Goal: Information Seeking & Learning: Learn about a topic

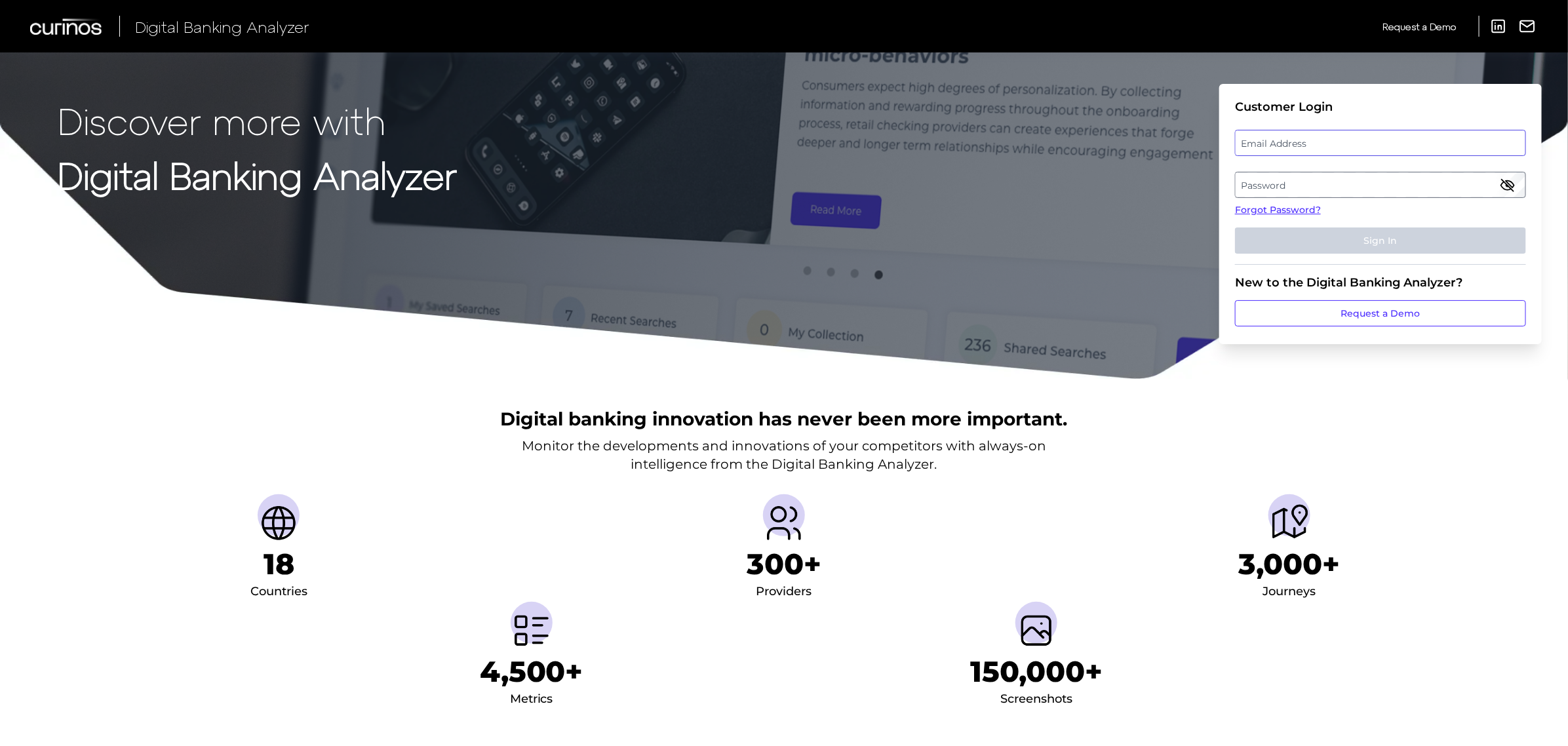
type input "[PERSON_NAME][EMAIL_ADDRESS][PERSON_NAME][DOMAIN_NAME]"
click at [1351, 236] on button "Sign In" at bounding box center [1380, 241] width 291 height 26
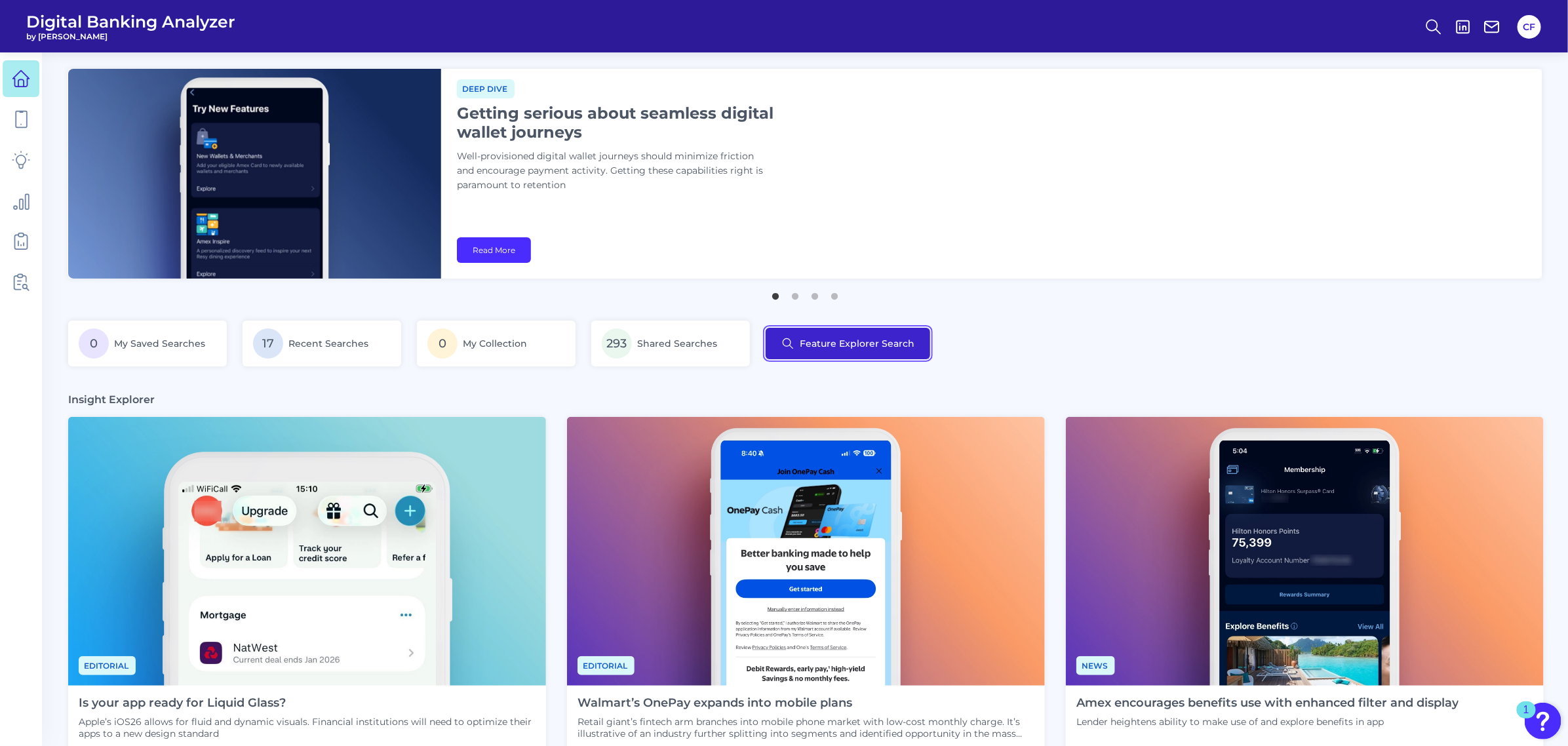
click at [841, 345] on button "Feature Explorer Search" at bounding box center [848, 344] width 164 height 32
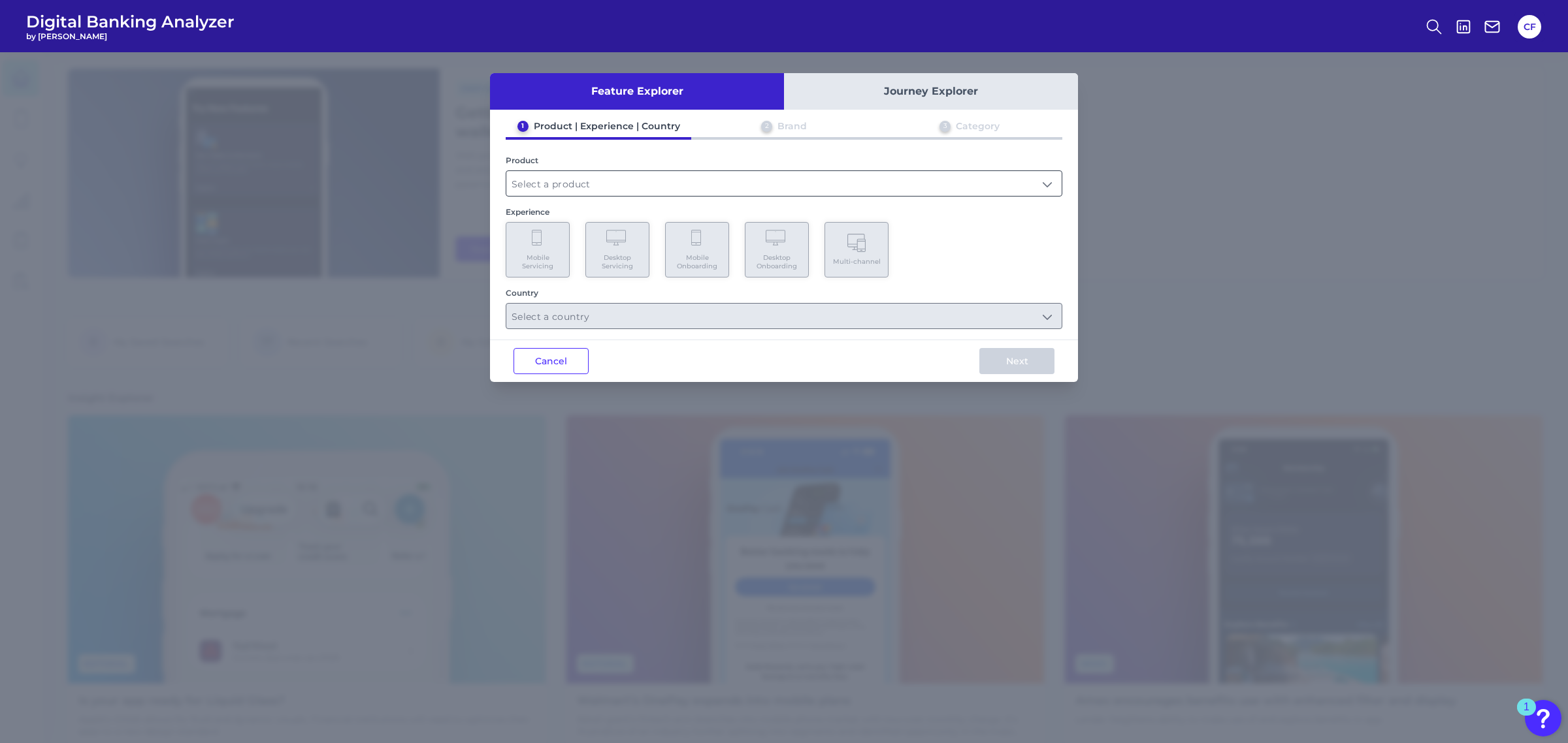
click at [608, 190] on input "text" at bounding box center [784, 184] width 556 height 25
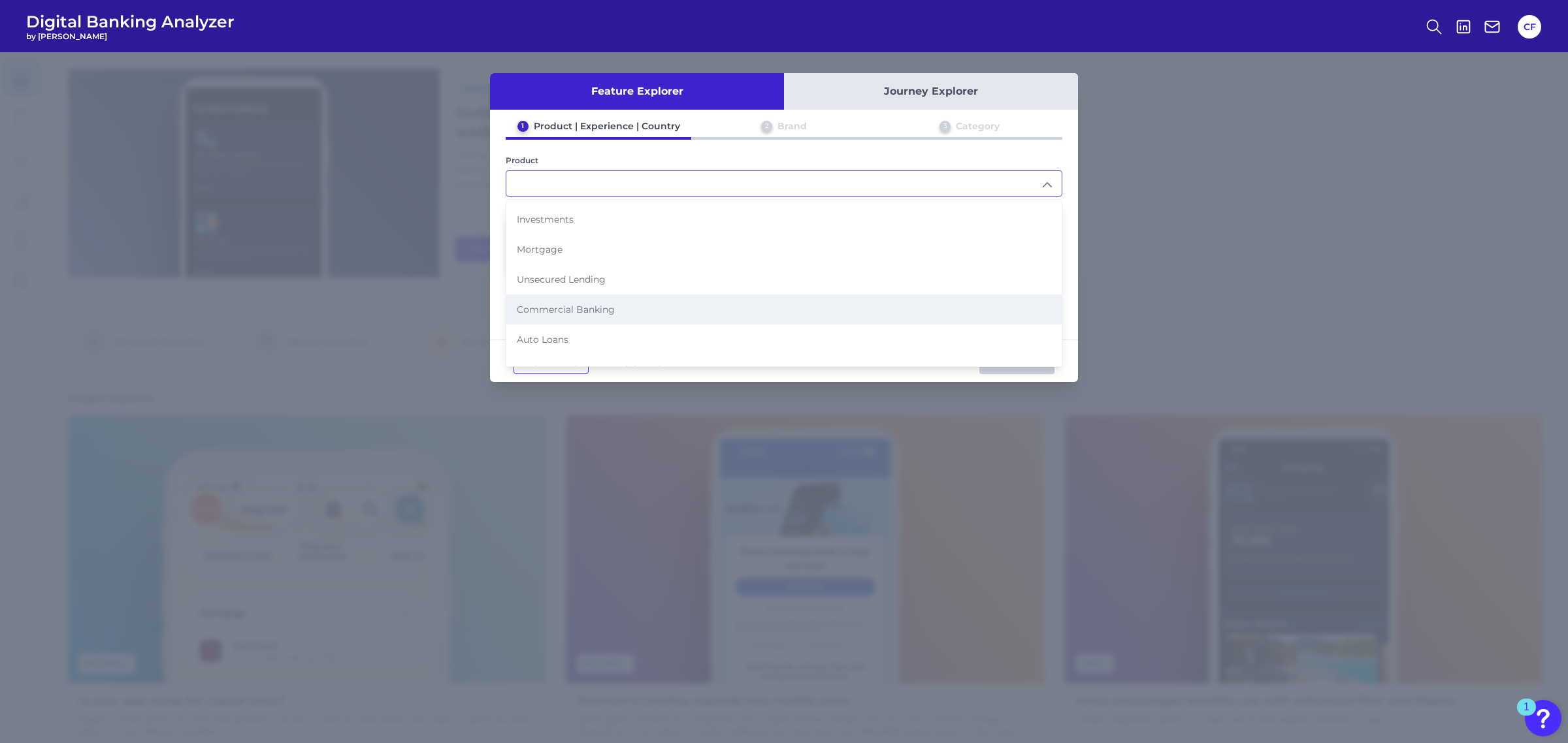
scroll to position [131, 0]
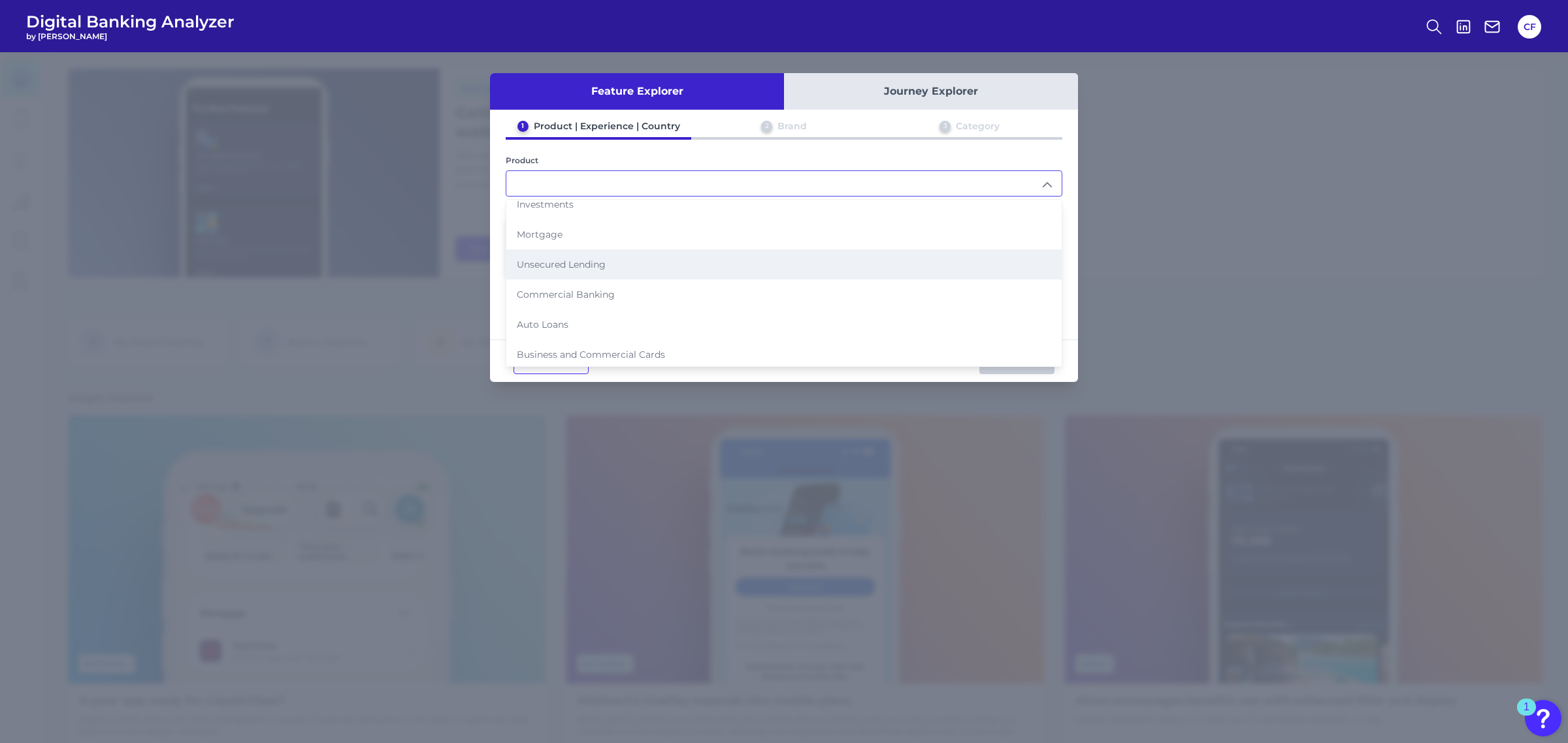
click at [645, 260] on li "Unsecured Lending" at bounding box center [784, 264] width 556 height 30
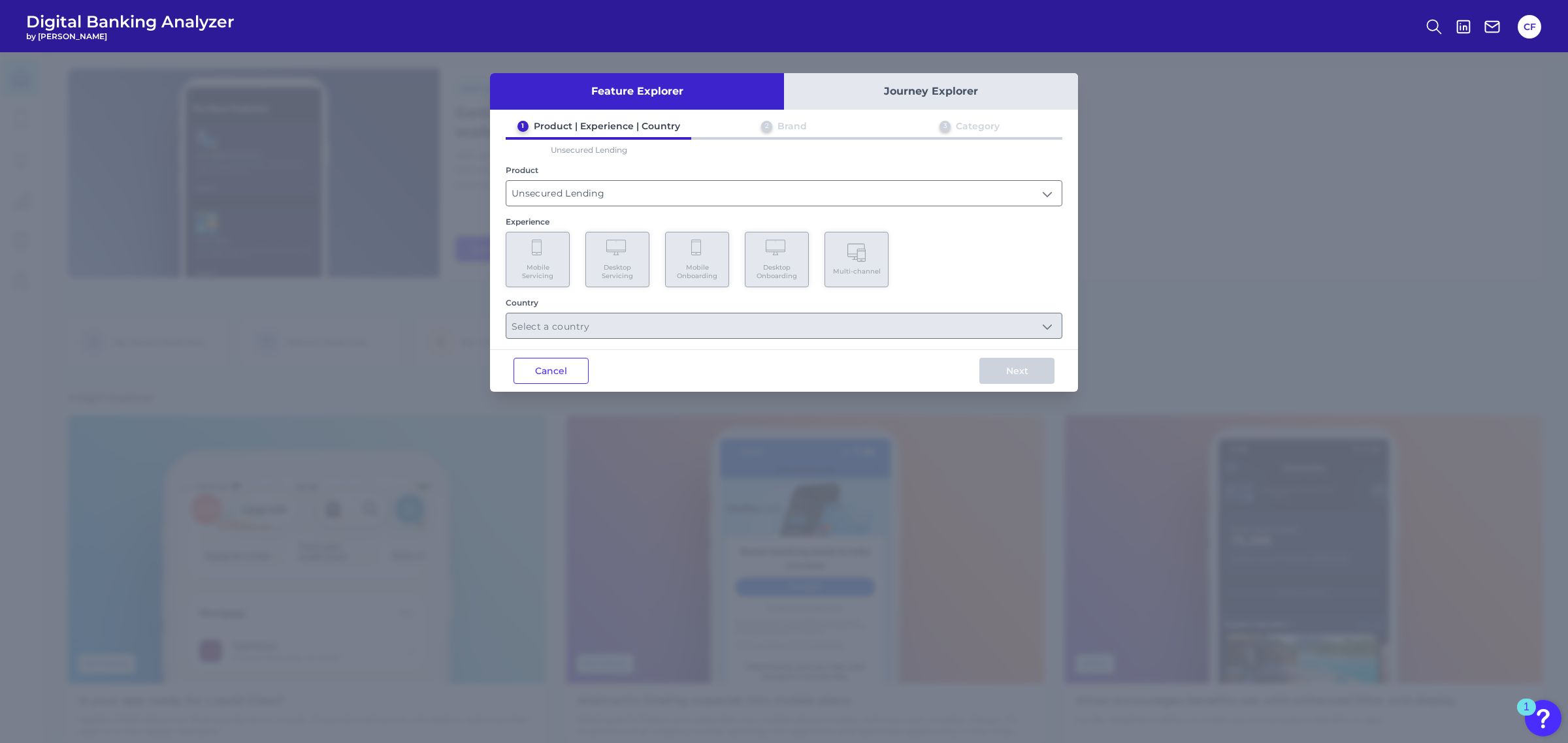
type input "Unsecured Lending"
click at [544, 266] on span "Mobile Servicing" at bounding box center [538, 271] width 49 height 17
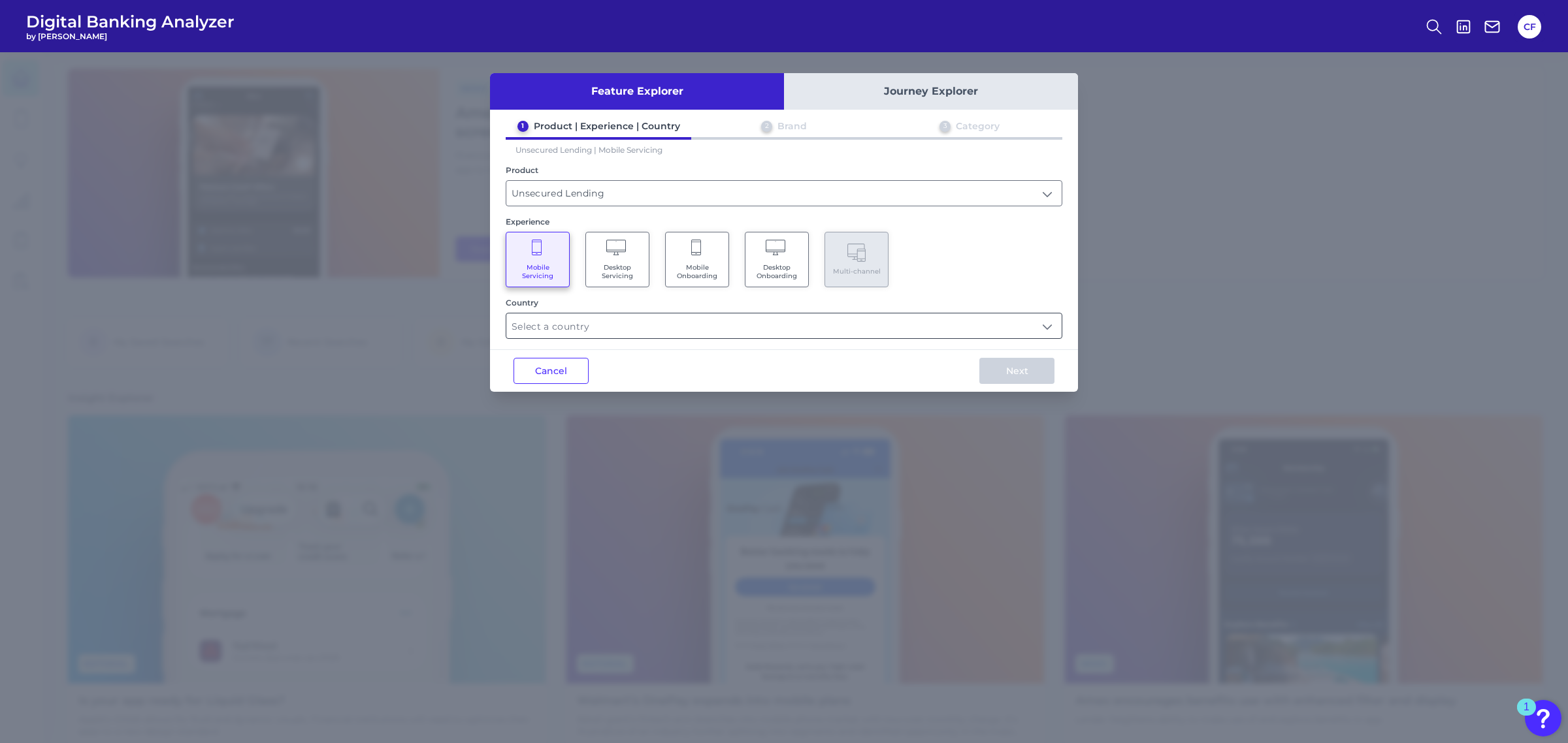
click at [642, 322] on input "text" at bounding box center [784, 326] width 556 height 25
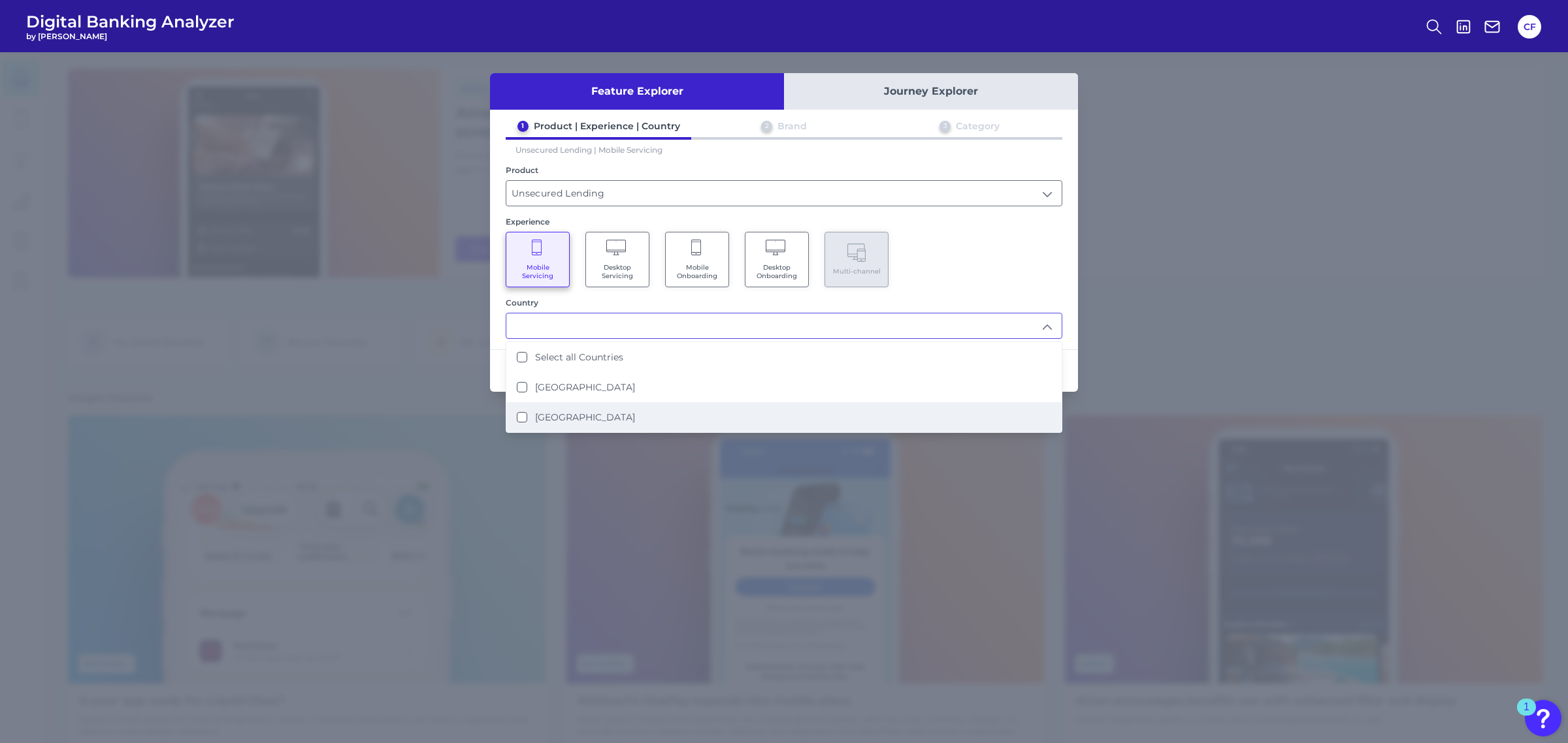
click at [525, 414] on States "[GEOGRAPHIC_DATA]" at bounding box center [521, 417] width 10 height 10
type input "[GEOGRAPHIC_DATA]"
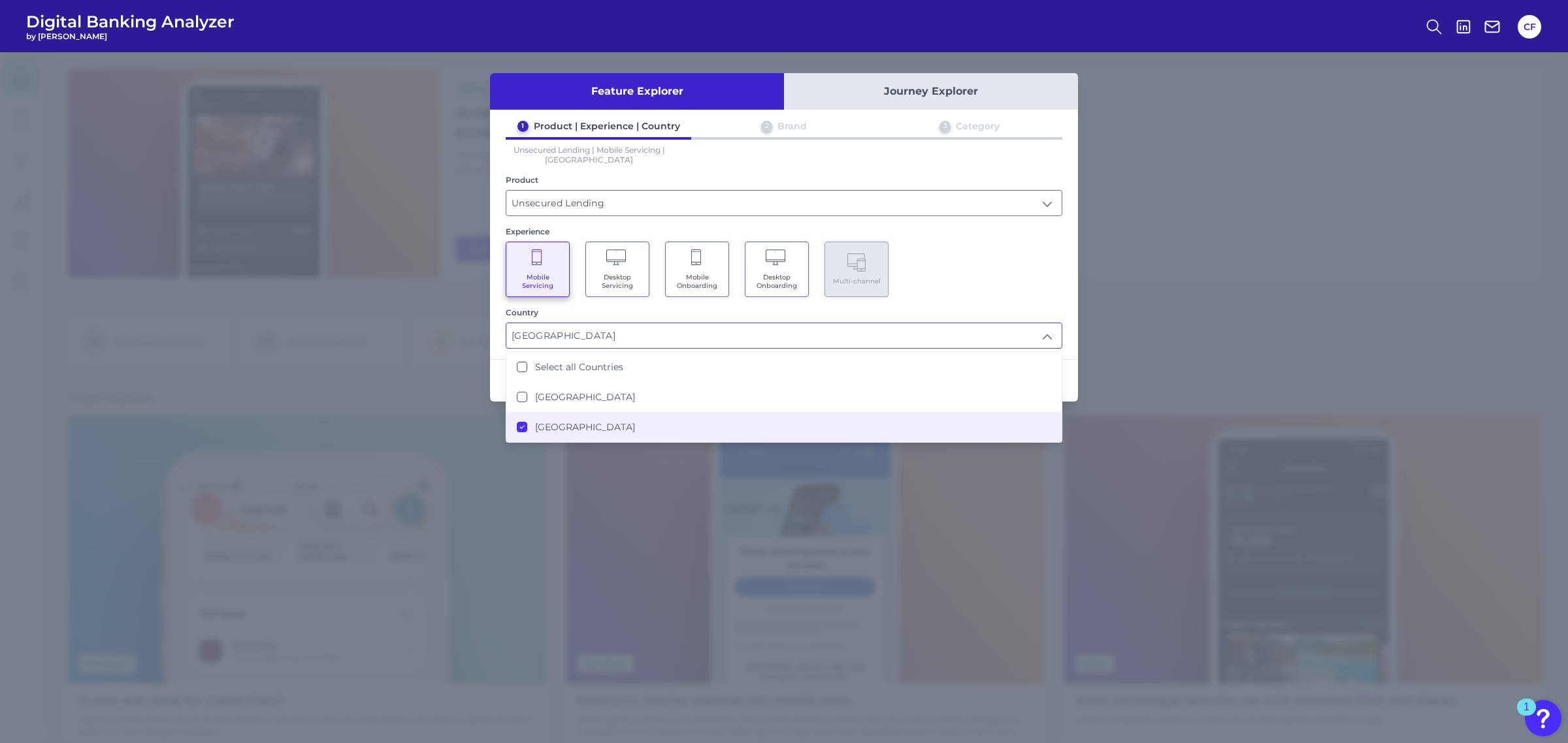
click at [968, 264] on div "Mobile Servicing Desktop Servicing Mobile Onboarding Desktop Onboarding Multi-c…" at bounding box center [784, 269] width 556 height 55
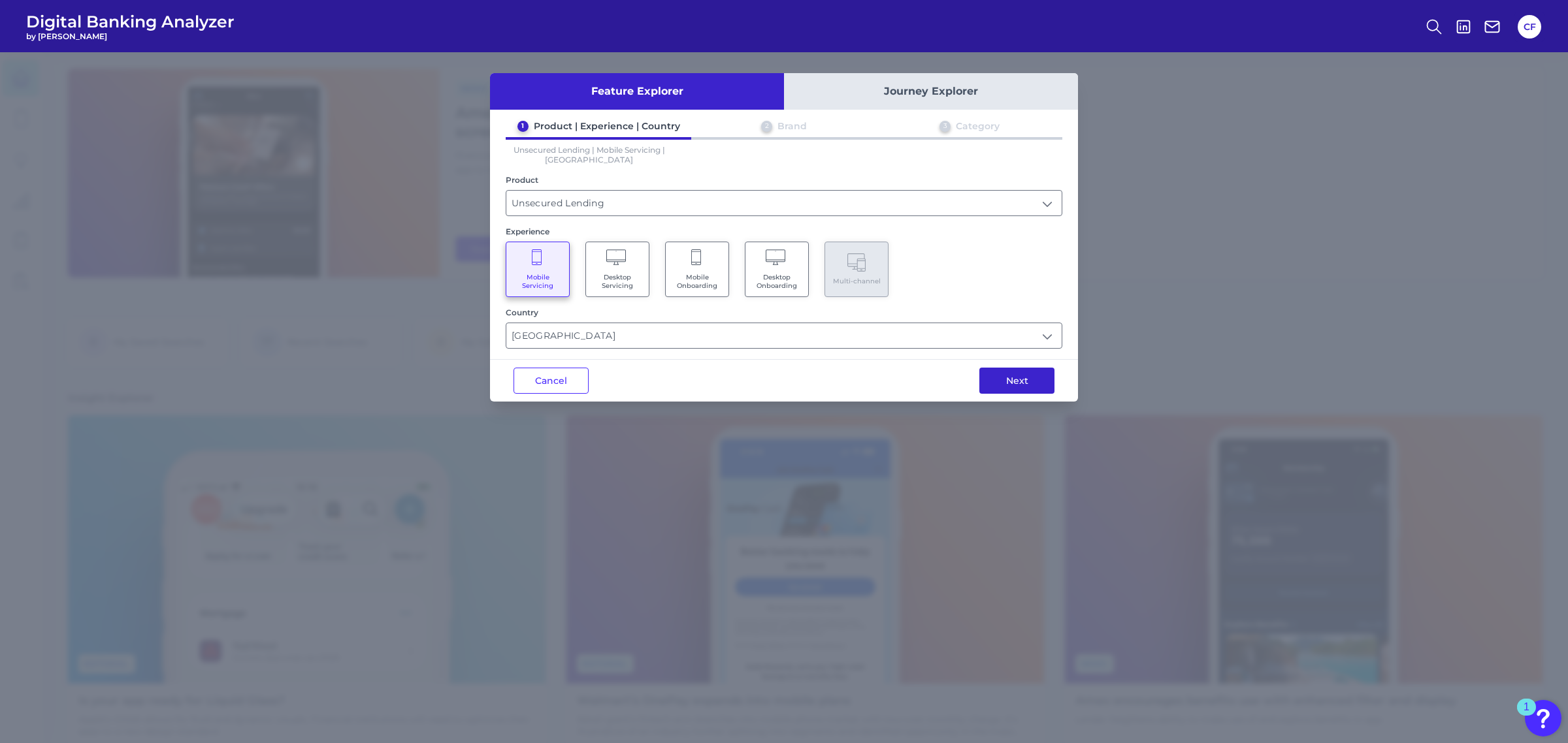
click at [1034, 376] on button "Next" at bounding box center [1017, 381] width 75 height 26
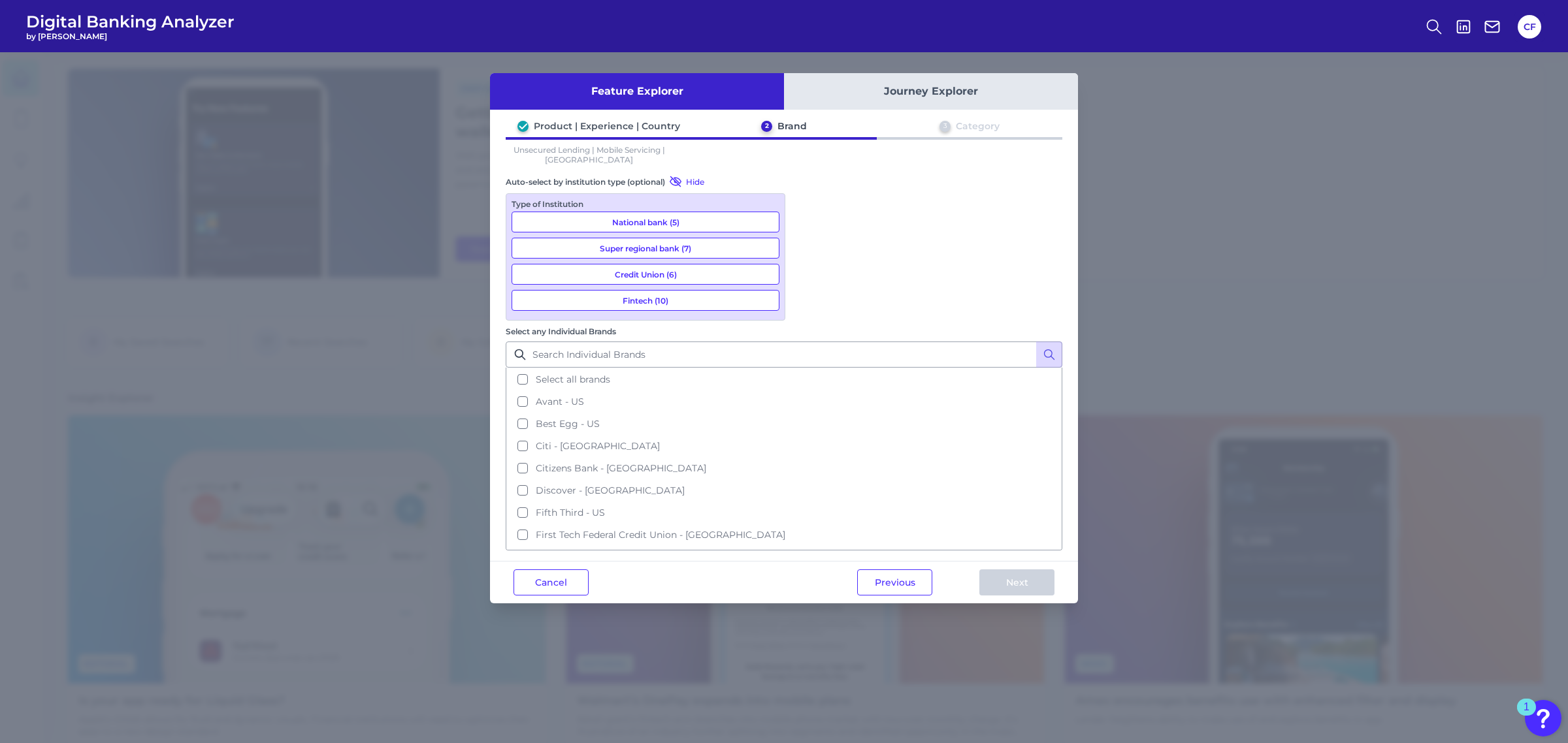
click at [745, 224] on button "National bank (5)" at bounding box center [645, 222] width 268 height 21
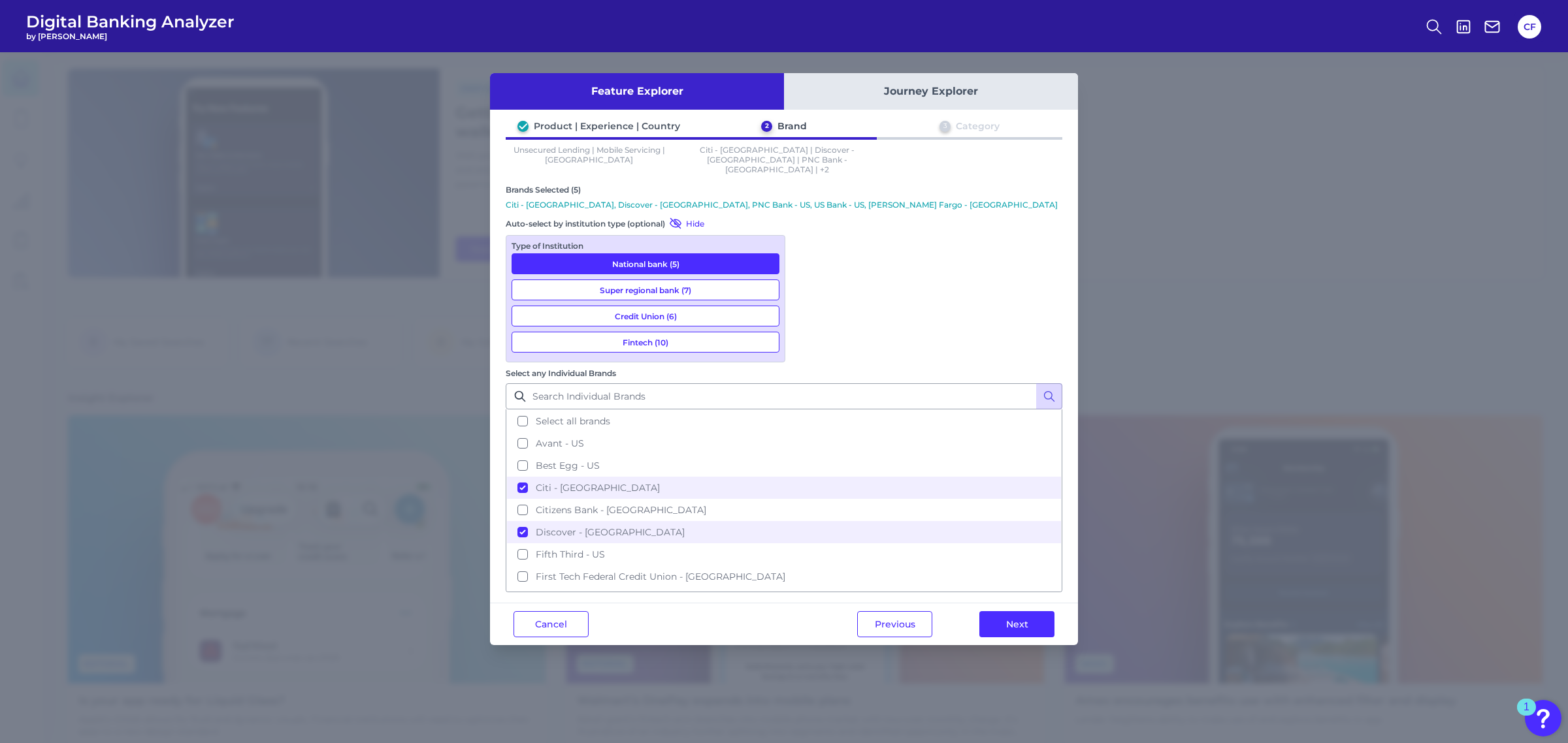
click at [728, 279] on button "Super regional bank (7)" at bounding box center [645, 290] width 268 height 21
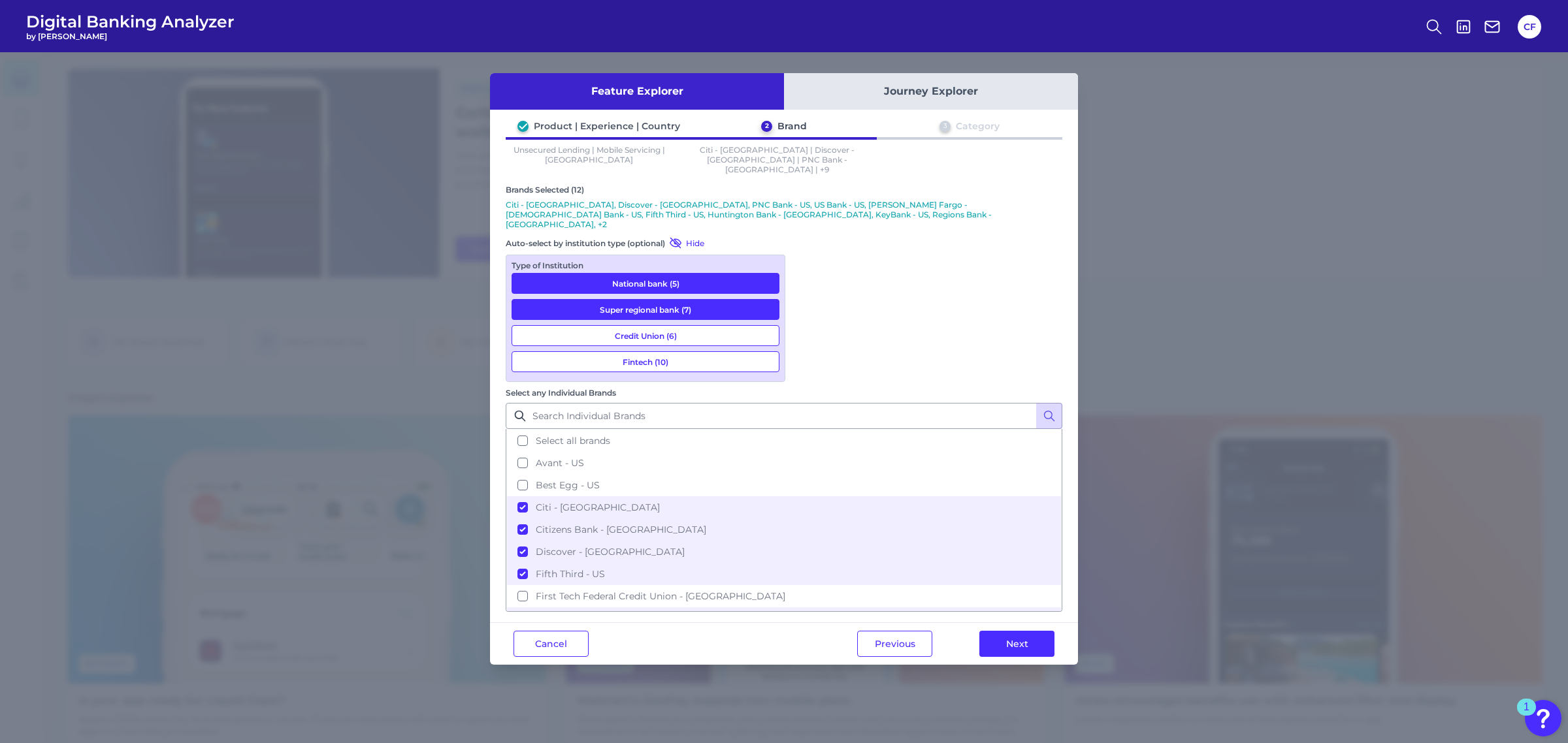
click at [702, 325] on button "Credit Union (6)" at bounding box center [645, 336] width 268 height 21
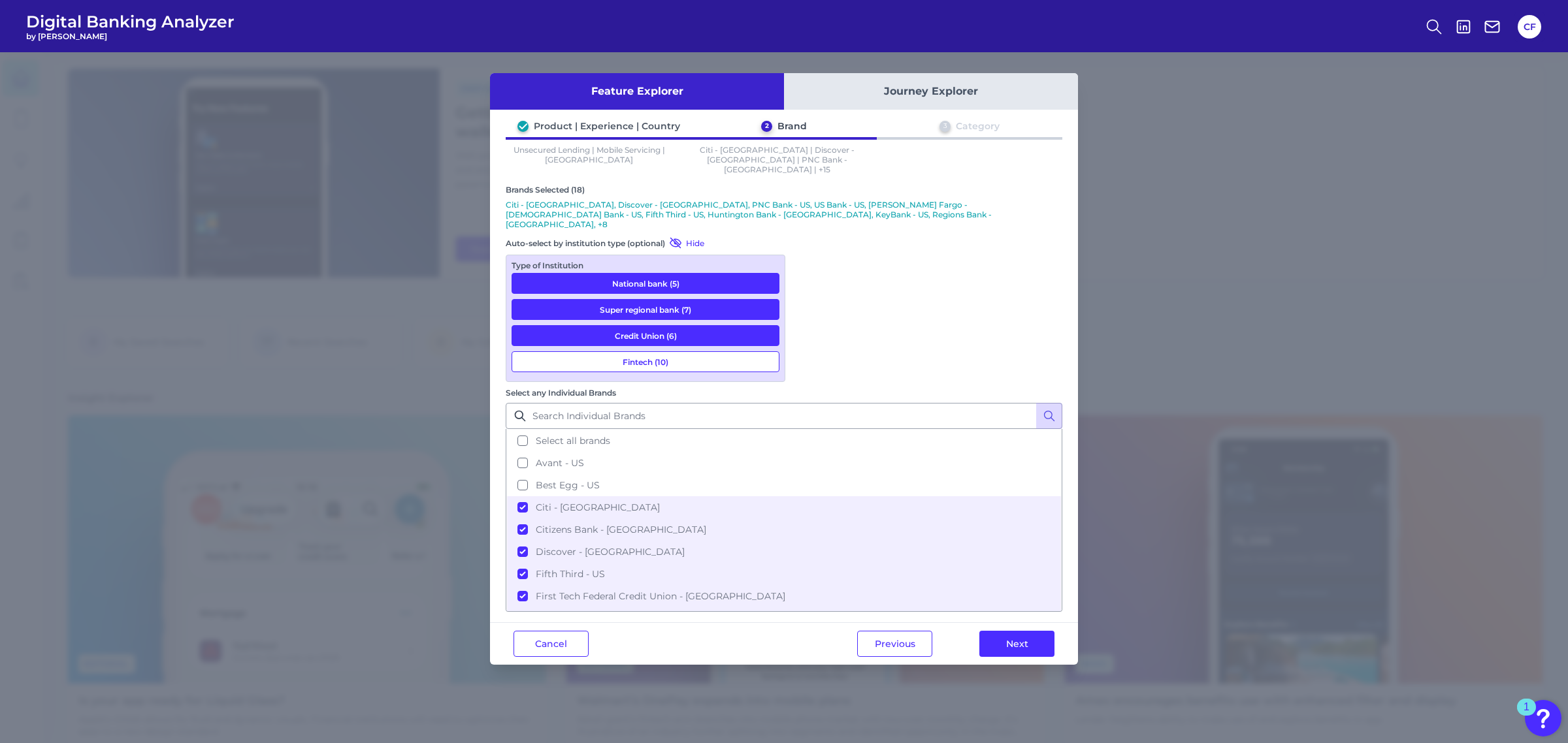
click at [695, 351] on button "Fintech (10)" at bounding box center [645, 362] width 268 height 21
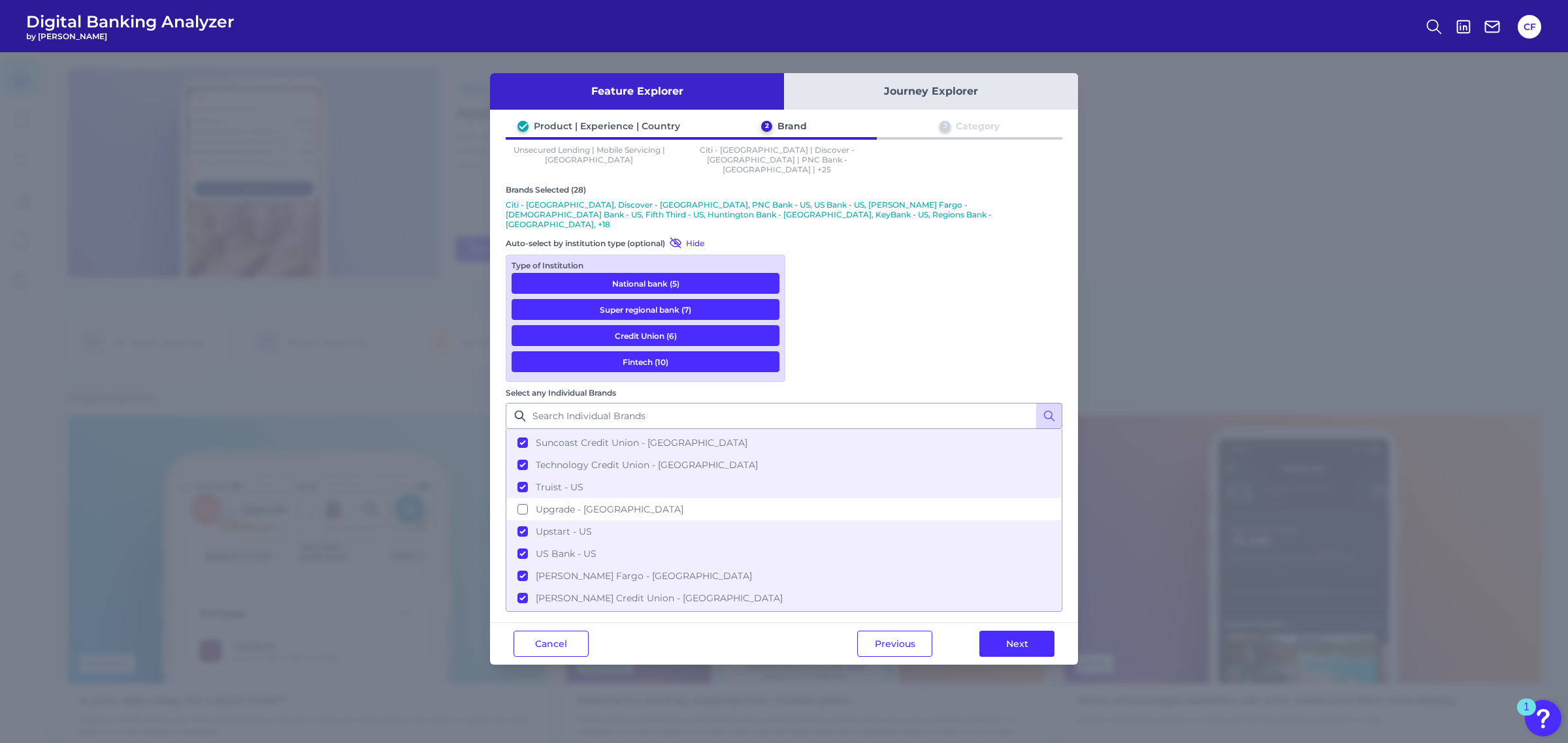
scroll to position [475, 0]
click at [693, 273] on button "National bank (5)" at bounding box center [645, 284] width 268 height 21
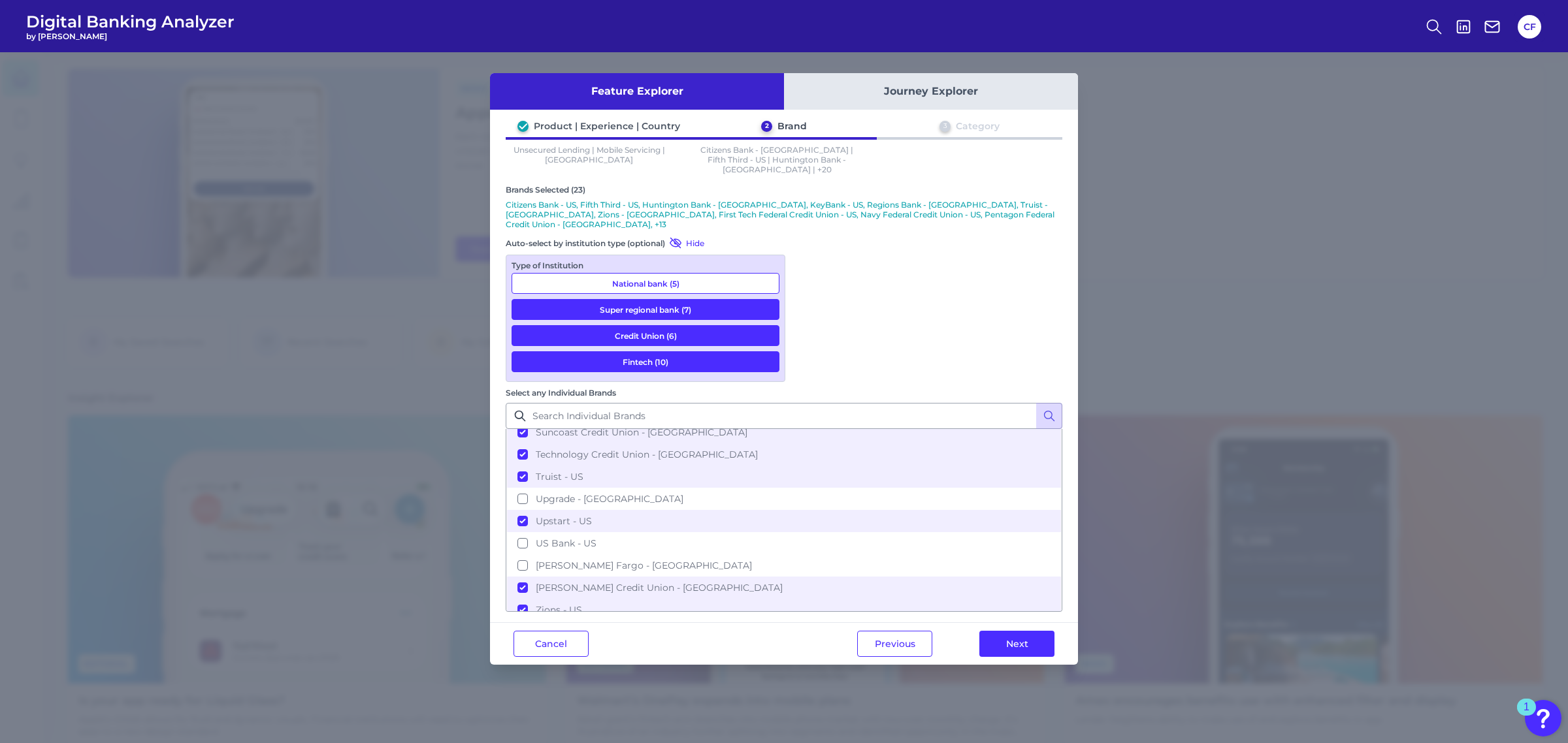
click at [690, 299] on button "Super regional bank (7)" at bounding box center [645, 310] width 268 height 21
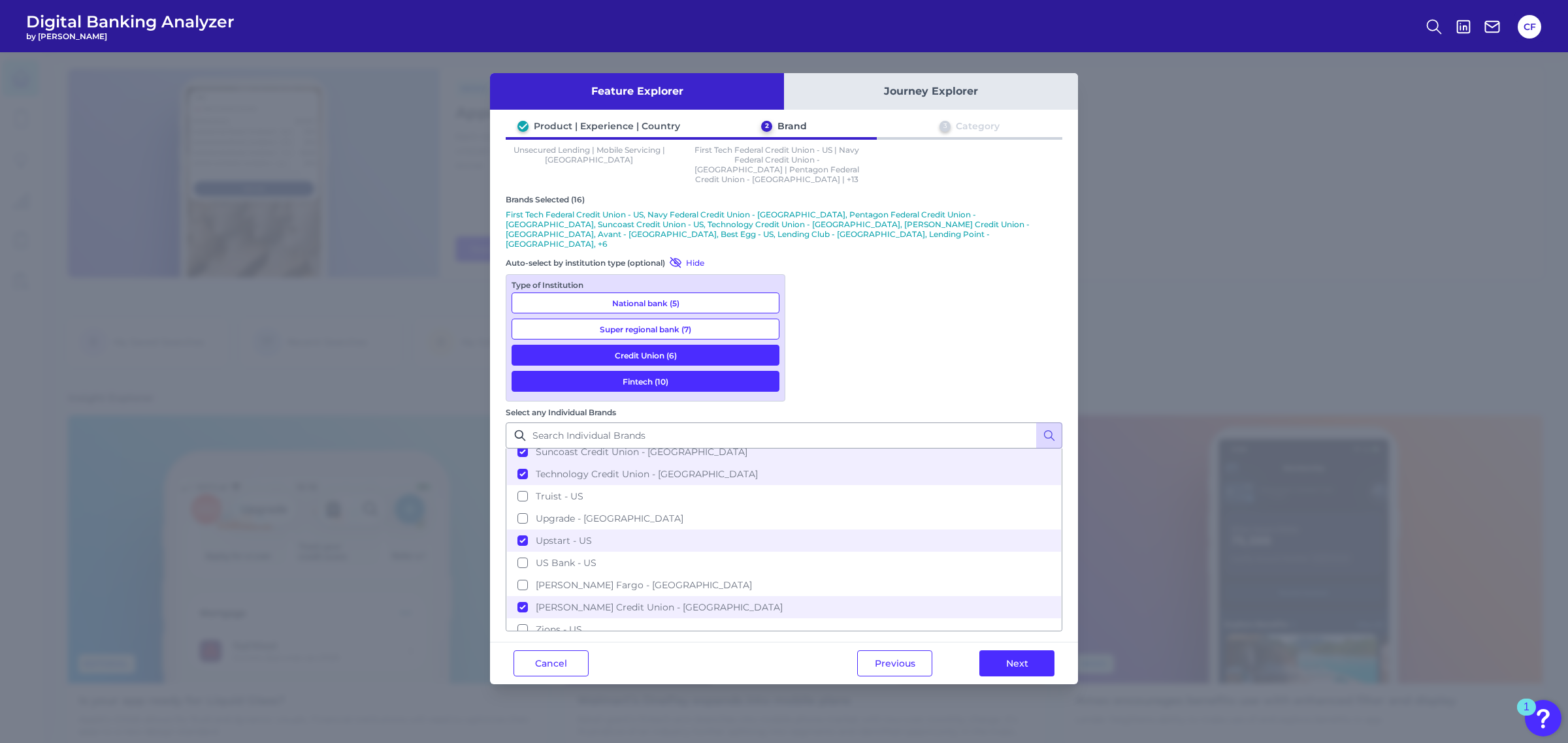
click at [686, 344] on button "Credit Union (6)" at bounding box center [645, 355] width 268 height 21
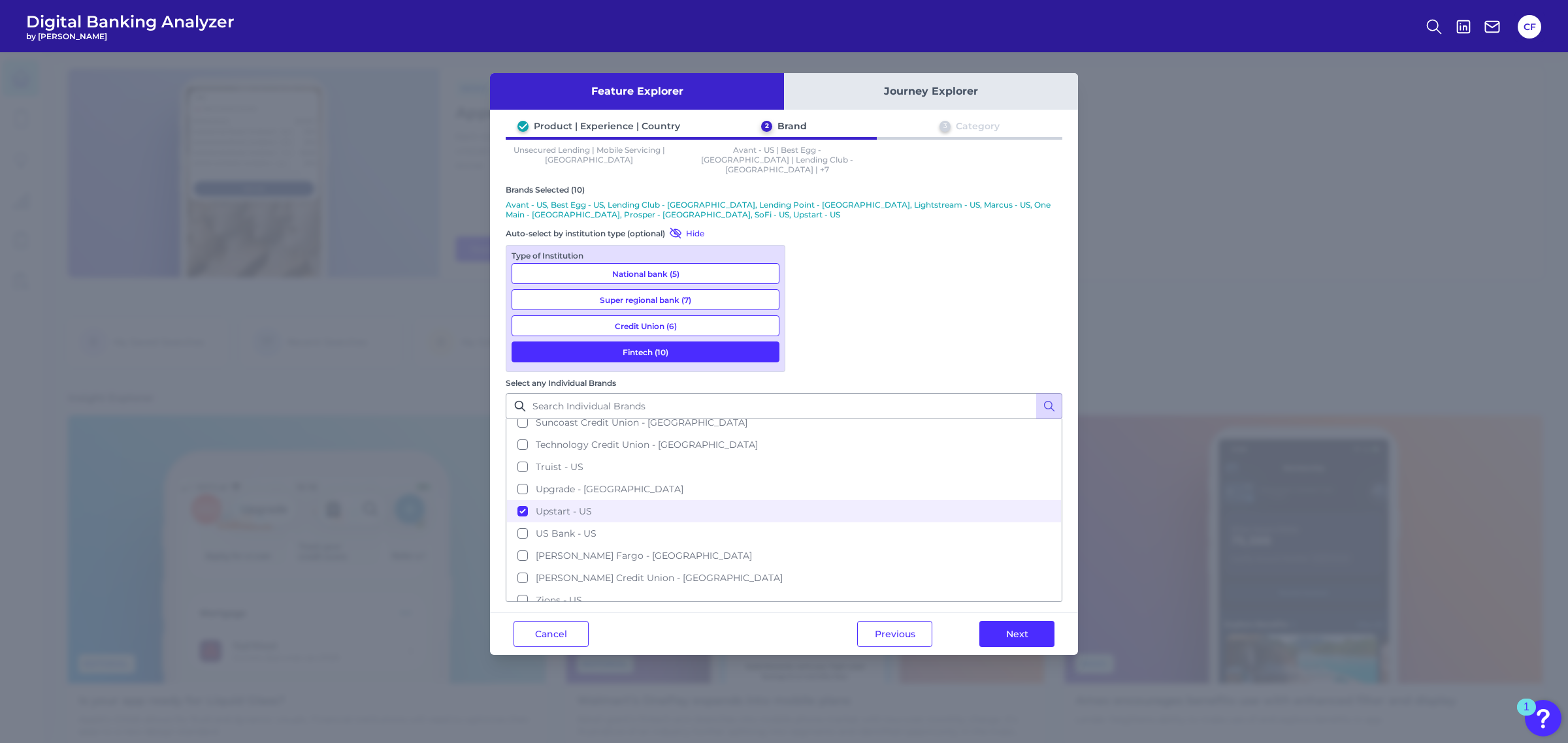
click at [697, 342] on button "Fintech (10)" at bounding box center [645, 352] width 268 height 21
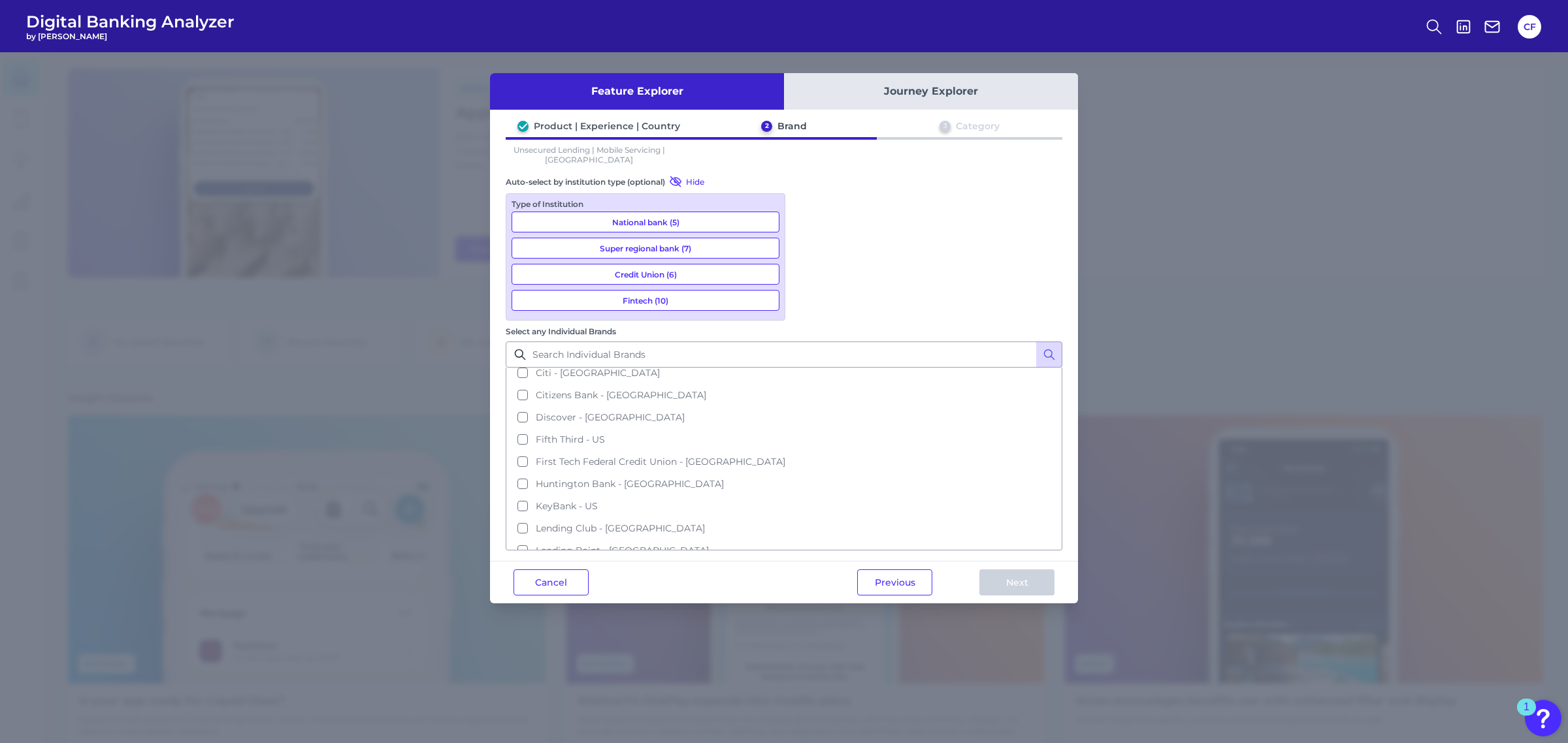
scroll to position [0, 0]
click at [807, 368] on button "Select all brands" at bounding box center [784, 379] width 554 height 22
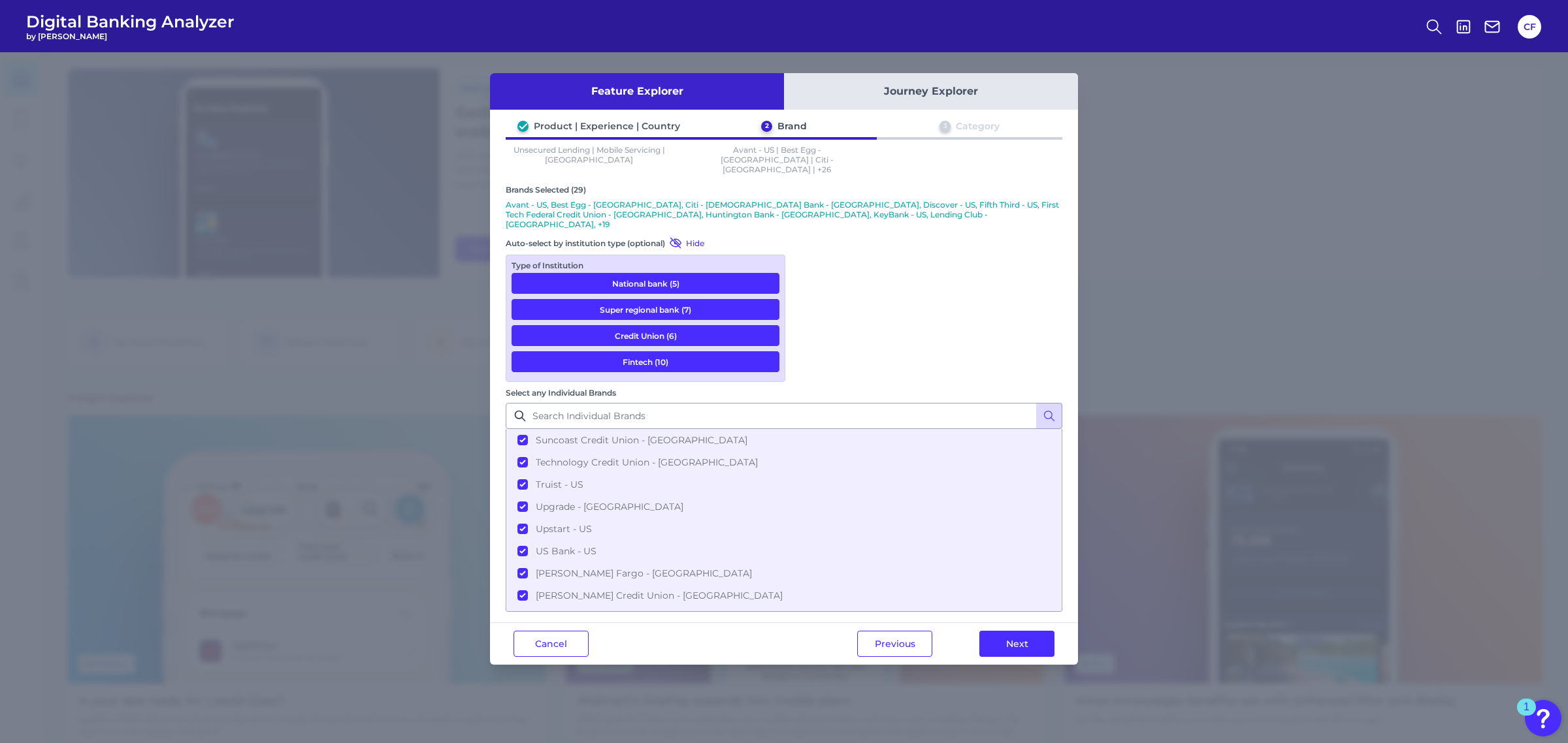
scroll to position [475, 0]
